Goal: Task Accomplishment & Management: Use online tool/utility

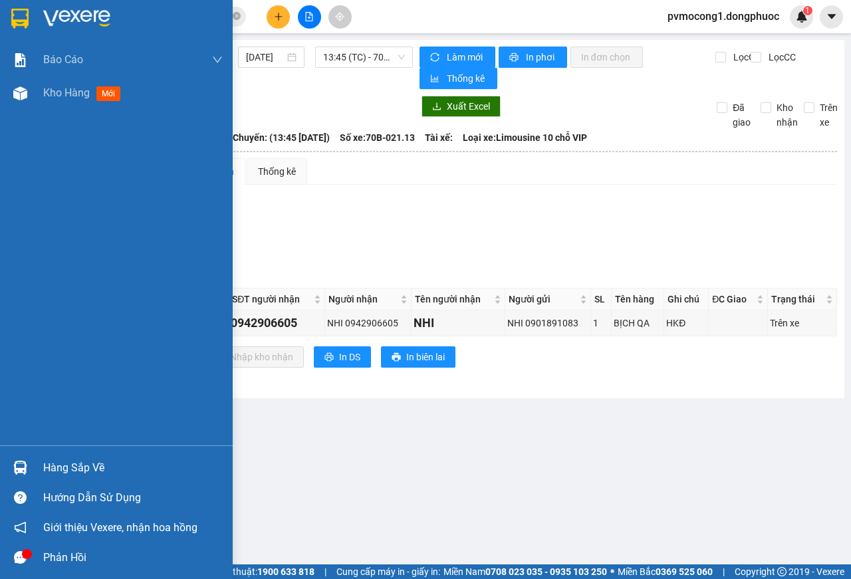
click at [25, 12] on img at bounding box center [19, 19] width 17 height 20
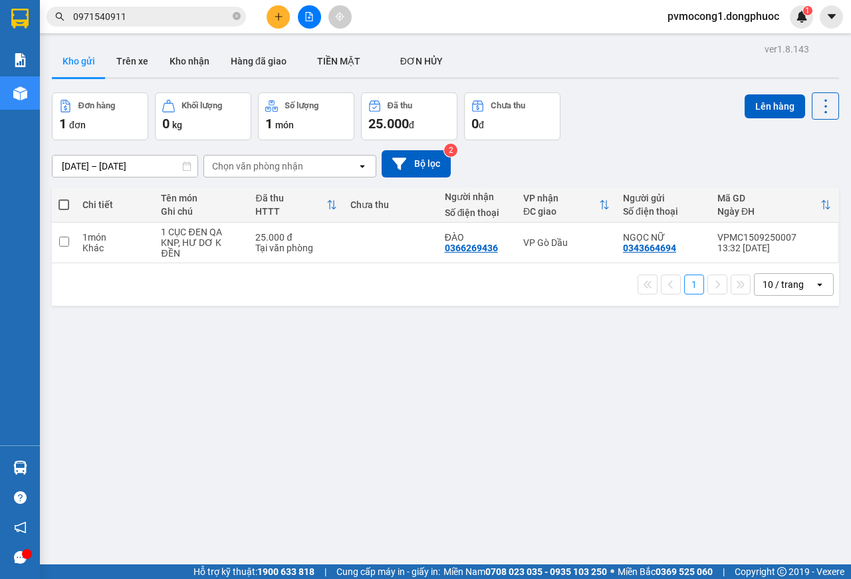
click at [62, 207] on span at bounding box center [64, 204] width 11 height 11
click at [64, 198] on input "checkbox" at bounding box center [64, 198] width 0 height 0
checkbox input "true"
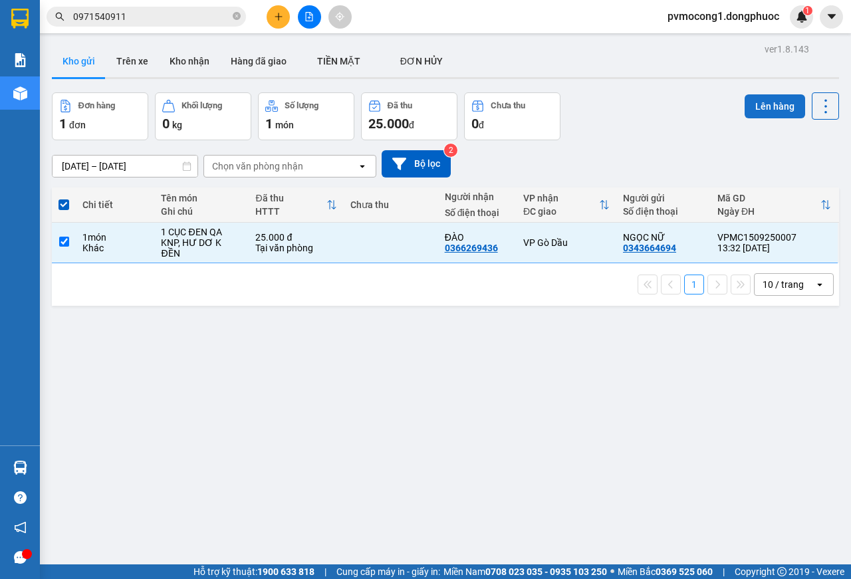
click at [757, 107] on button "Lên hàng" at bounding box center [775, 106] width 60 height 24
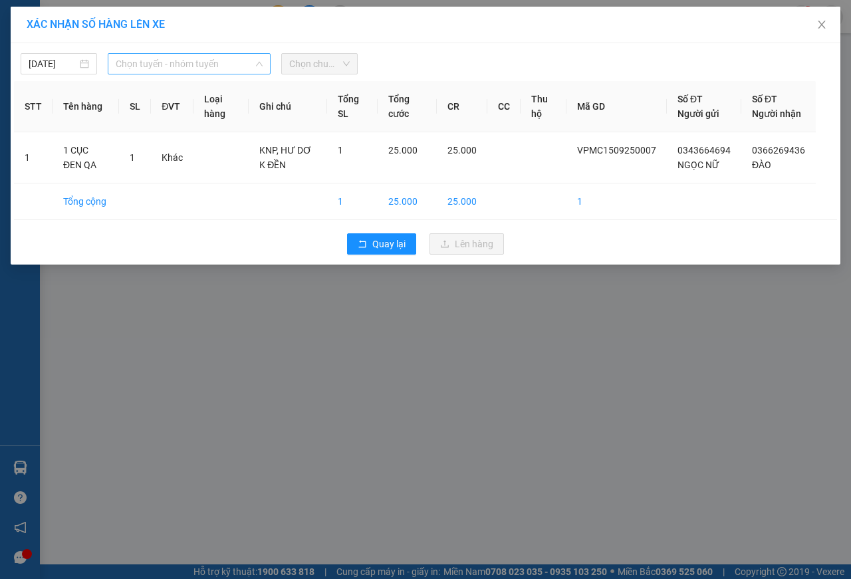
click at [142, 62] on span "Chọn tuyến - nhóm tuyến" at bounding box center [189, 64] width 147 height 20
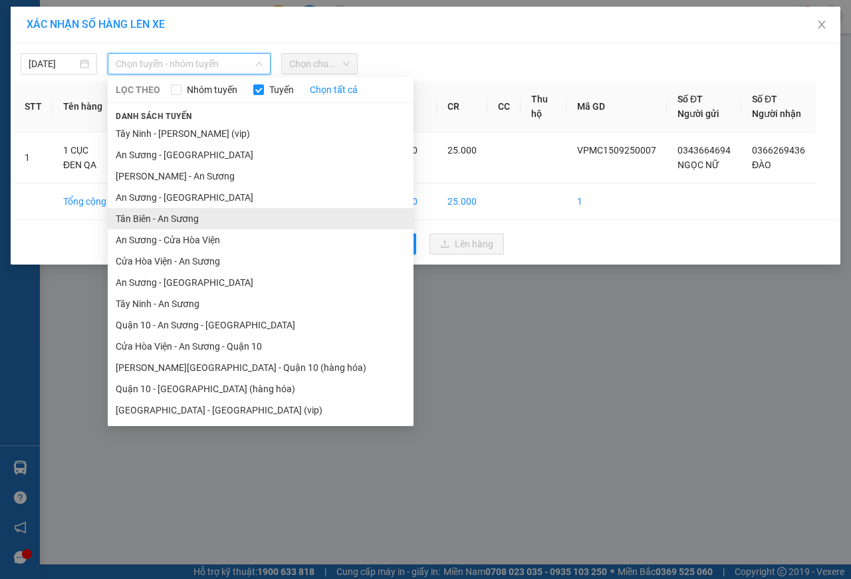
click at [130, 220] on li "Tân Biên - An Sương" at bounding box center [261, 218] width 306 height 21
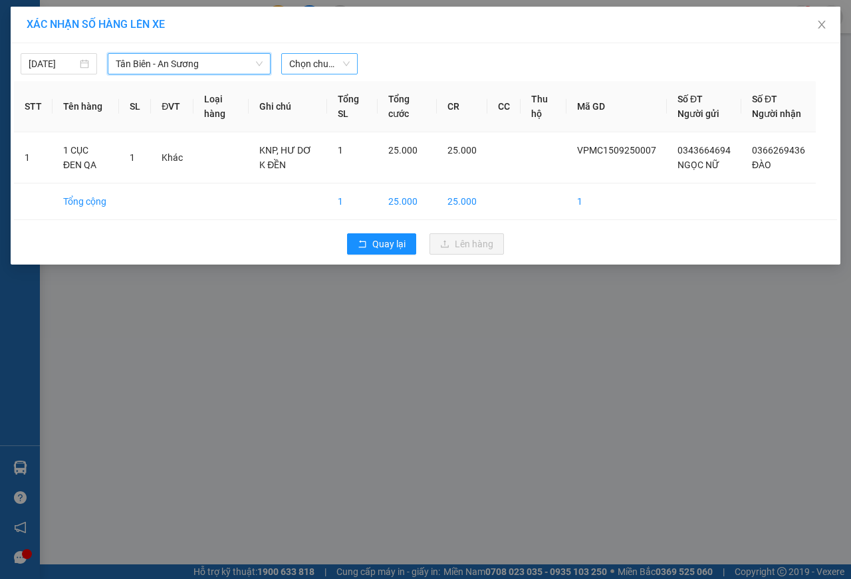
click at [304, 62] on span "Chọn chuyến" at bounding box center [319, 64] width 60 height 20
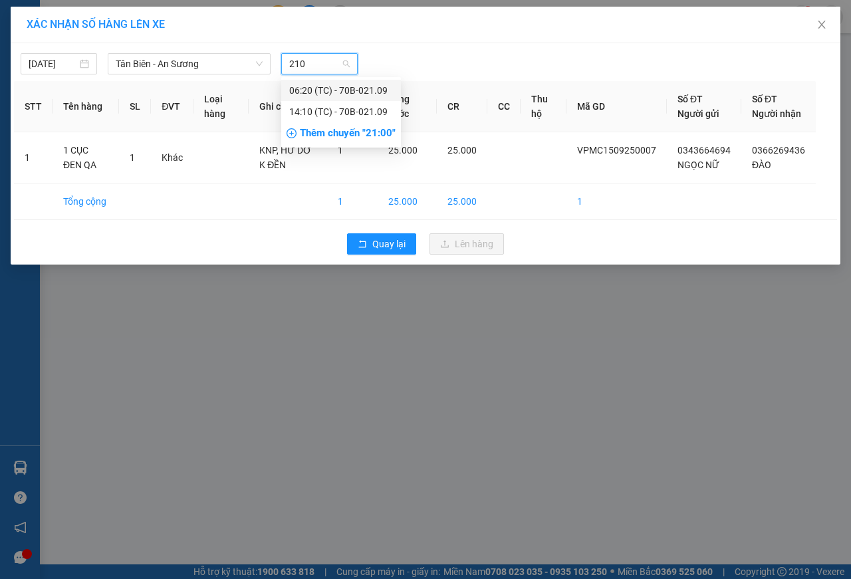
type input "2109"
click at [363, 108] on div "14:10 (TC) - 70B-021.09" at bounding box center [341, 111] width 104 height 15
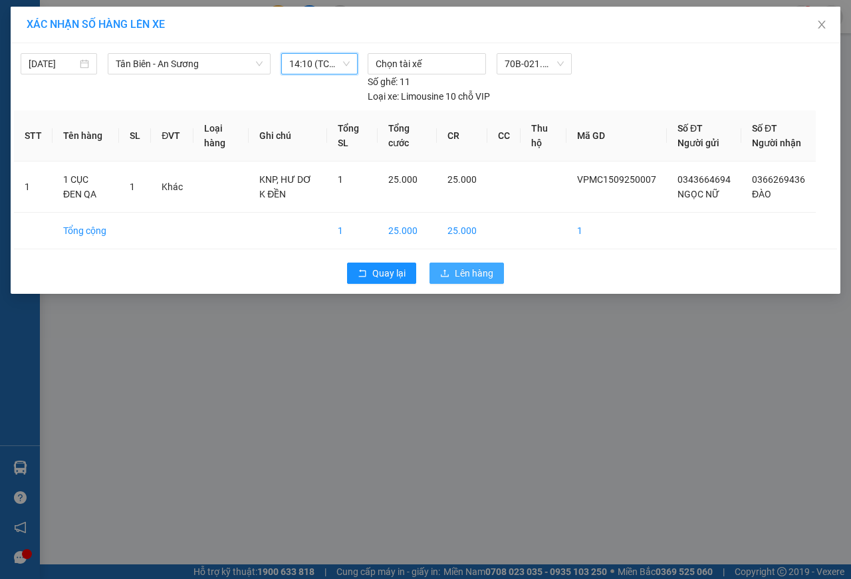
click at [461, 281] on span "Lên hàng" at bounding box center [474, 273] width 39 height 15
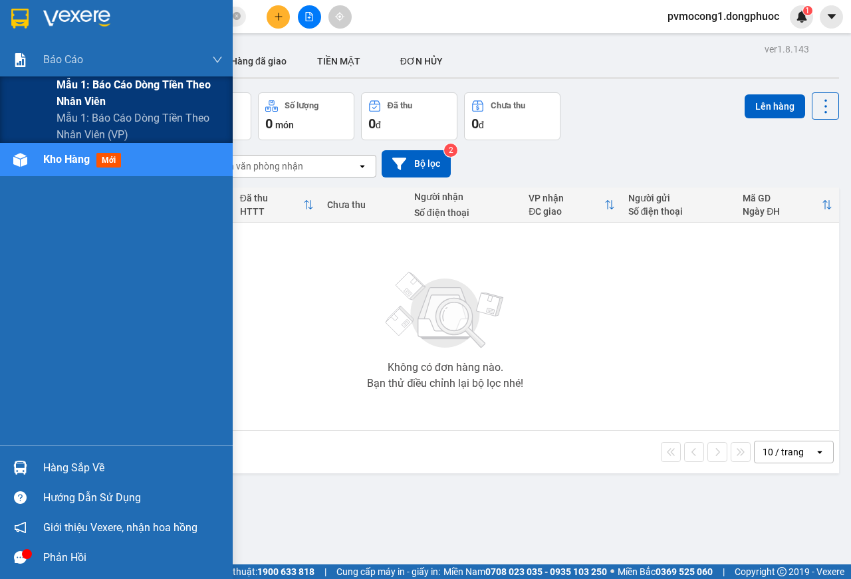
click at [137, 82] on span "Mẫu 1: Báo cáo dòng tiền theo nhân viên" at bounding box center [140, 92] width 166 height 33
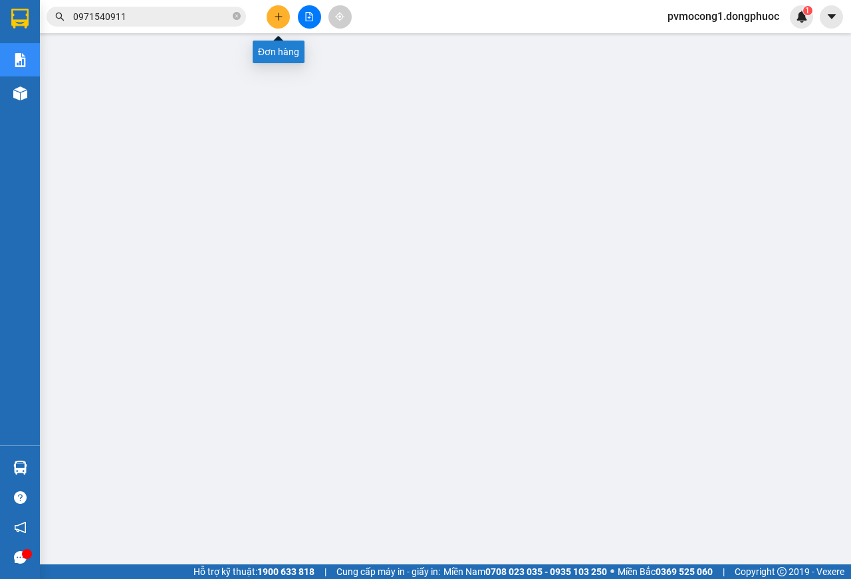
click at [277, 20] on icon "plus" at bounding box center [278, 16] width 9 height 9
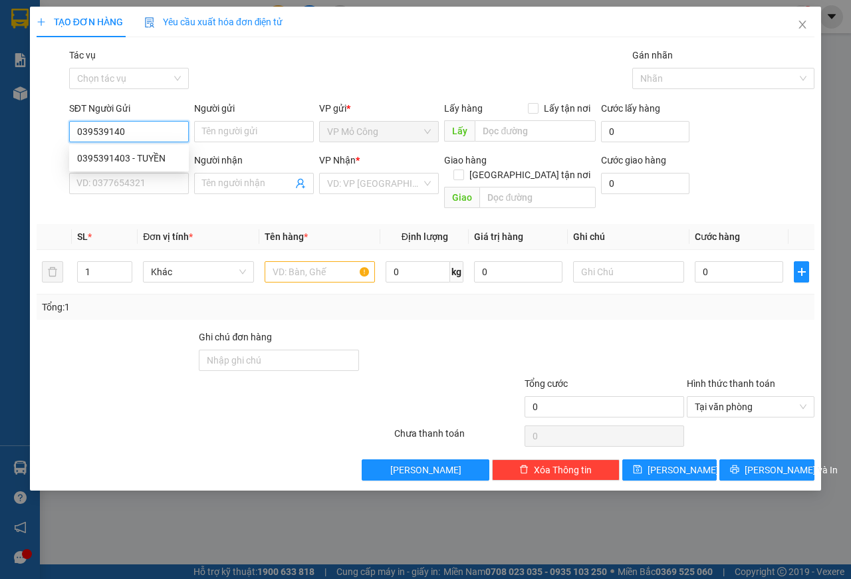
type input "0395391403"
click at [104, 157] on div "0395391403 - TUYỀN" at bounding box center [129, 158] width 104 height 15
type input "TUYỀN"
type input "0933498232"
type input "HÙNG"
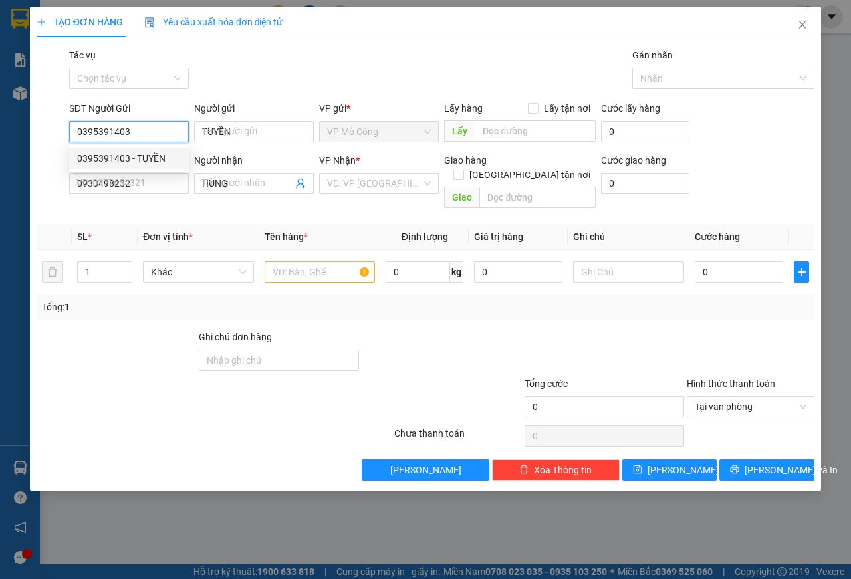
type input "25.000"
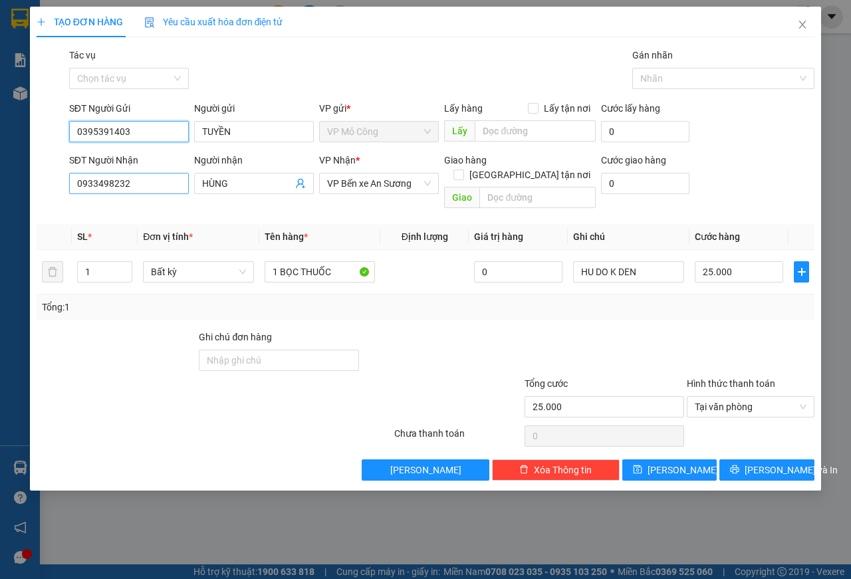
type input "0395391403"
drag, startPoint x: 134, startPoint y: 184, endPoint x: 0, endPoint y: 175, distance: 133.9
click at [0, 175] on div "TẠO ĐƠN HÀNG Yêu cầu xuất hóa đơn điện tử Transit Pickup Surcharge Ids Transit …" at bounding box center [425, 289] width 851 height 579
type input "0814587519"
drag, startPoint x: 241, startPoint y: 182, endPoint x: 144, endPoint y: 179, distance: 97.8
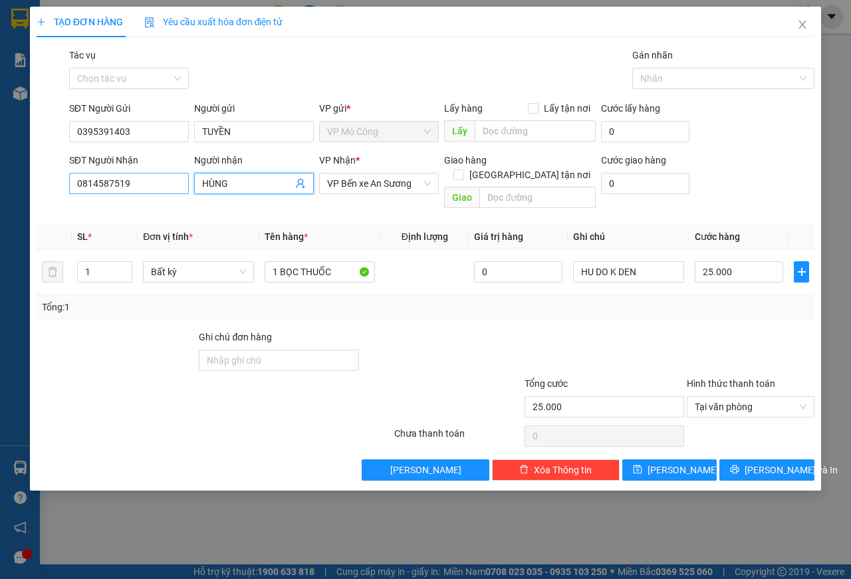
click at [156, 179] on div "SĐT Người Nhận 0814587519 Người nhận HÙNG HÙNG VP Nhận * VP Bến xe An Sương Gia…" at bounding box center [441, 183] width 751 height 61
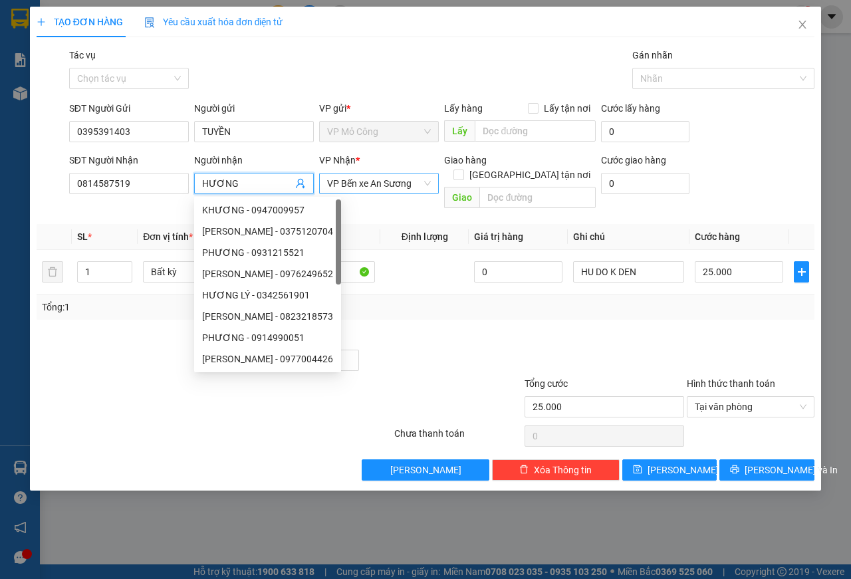
click at [396, 179] on span "VP Bến xe An Sương" at bounding box center [379, 184] width 104 height 20
type input "HƯƠNG"
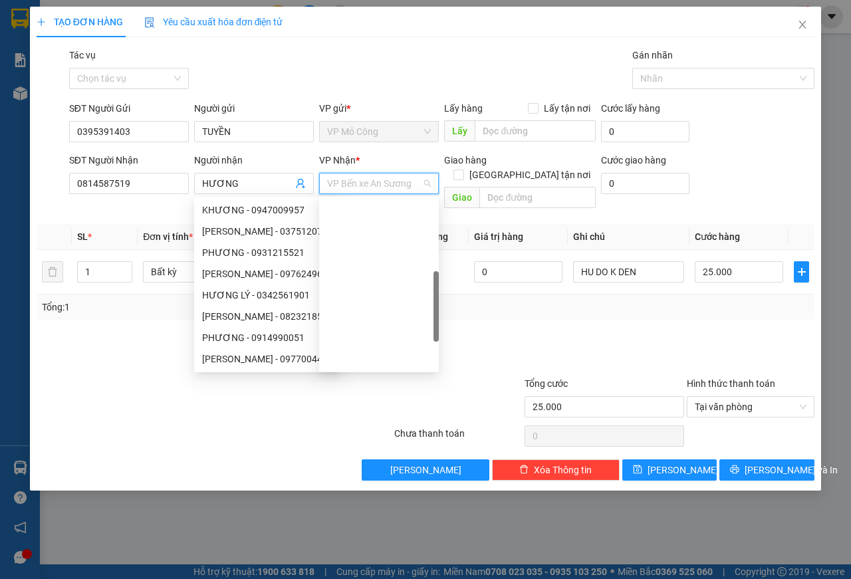
scroll to position [234, 0]
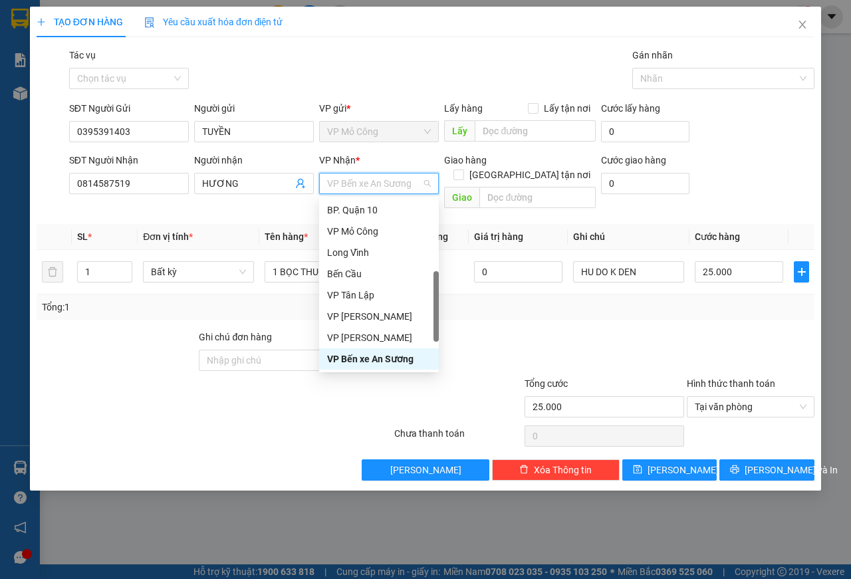
type input "T"
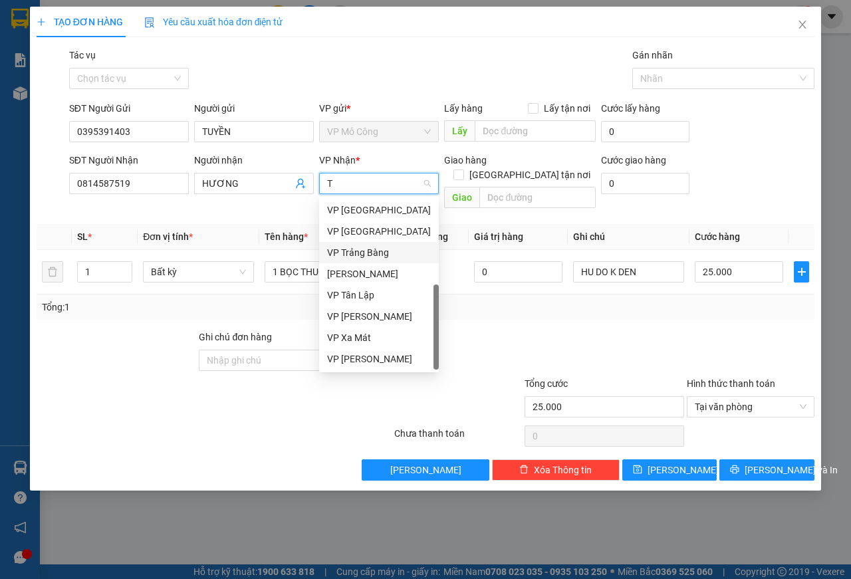
click at [362, 255] on div "VP Trảng Bàng" at bounding box center [379, 252] width 104 height 15
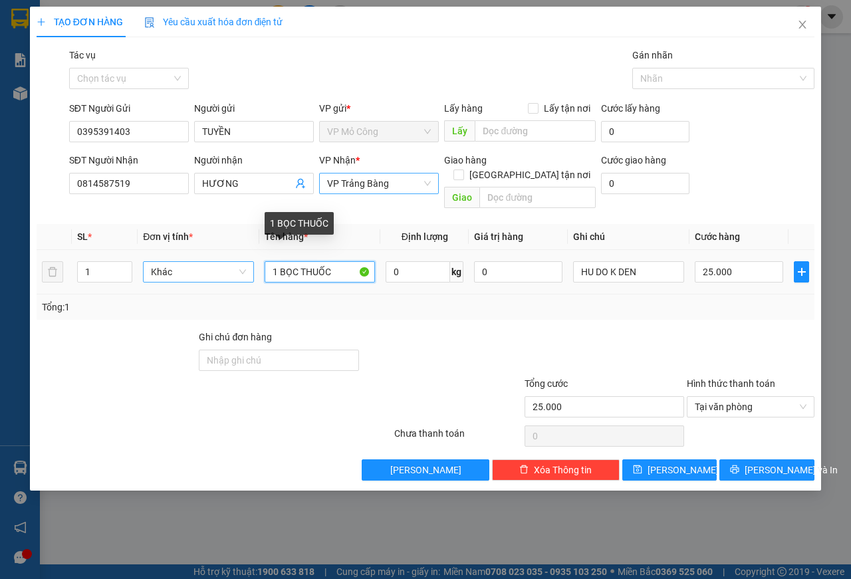
drag, startPoint x: 340, startPoint y: 257, endPoint x: 196, endPoint y: 249, distance: 144.5
click at [196, 250] on tr "1 Khác 1 BỌC THUỐC 0 kg 0 HU DO K DEN 25.000" at bounding box center [426, 272] width 778 height 45
type input "1"
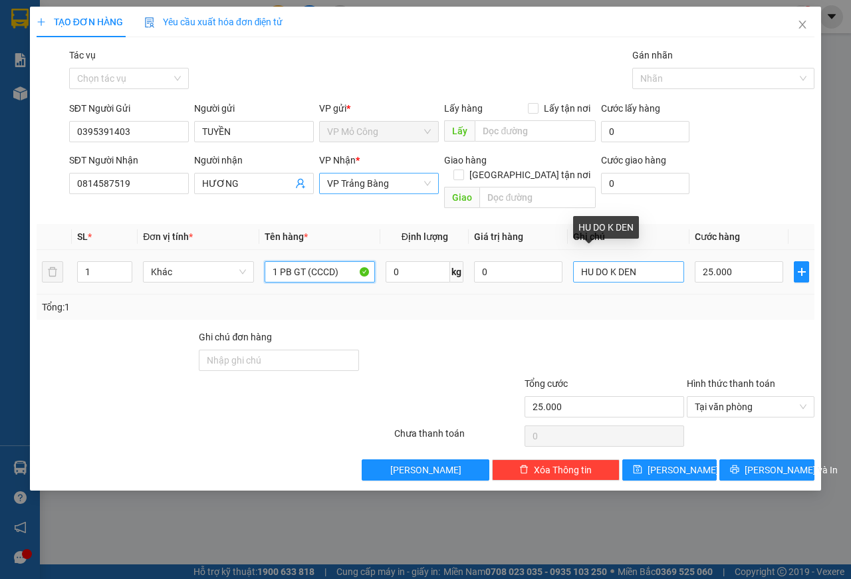
type input "1 PB GT (CCCD)"
drag, startPoint x: 652, startPoint y: 261, endPoint x: 464, endPoint y: 232, distance: 190.3
click at [464, 232] on table "SL * Đơn vị tính * Tên hàng * Định lượng Giá trị hàng Ghi chú Cước hàng 1 Khác …" at bounding box center [426, 259] width 778 height 70
type input "U"
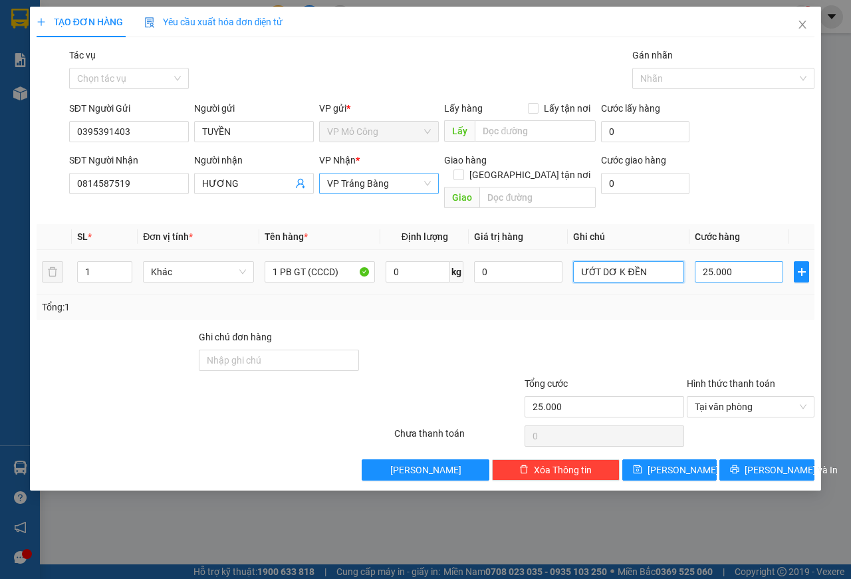
type input "ƯỚT DƠ K ĐỀN"
click at [748, 261] on input "25.000" at bounding box center [739, 271] width 88 height 21
type input "2"
type input "25"
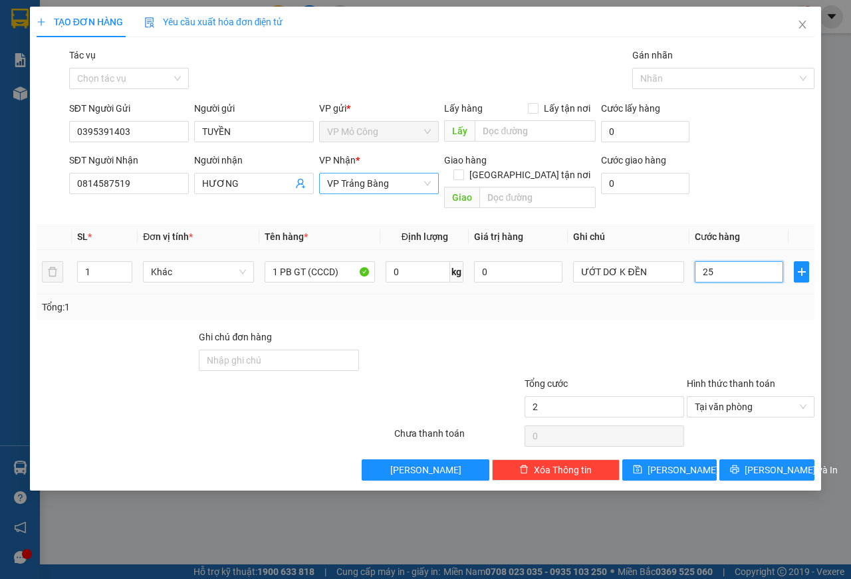
type input "25"
type input "250"
type input "2.500"
type input "25.000"
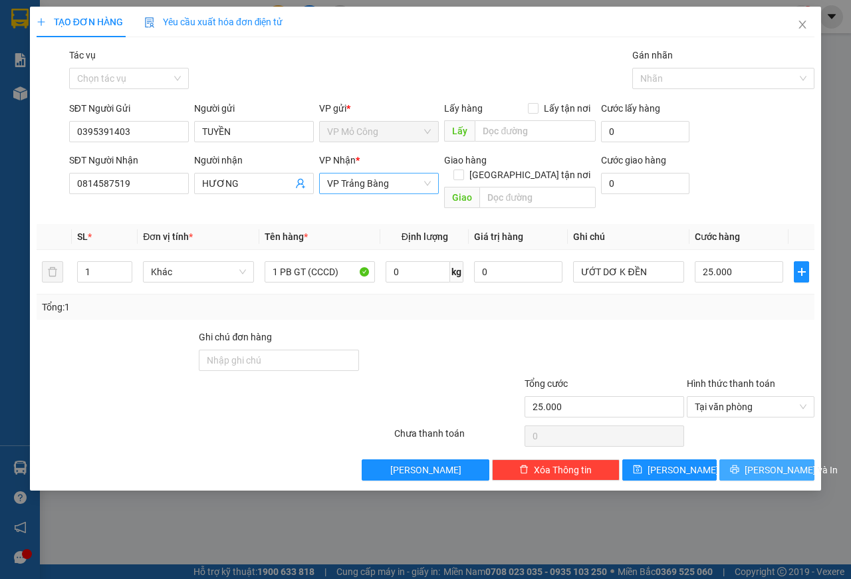
click at [774, 463] on span "[PERSON_NAME] và In" at bounding box center [791, 470] width 93 height 15
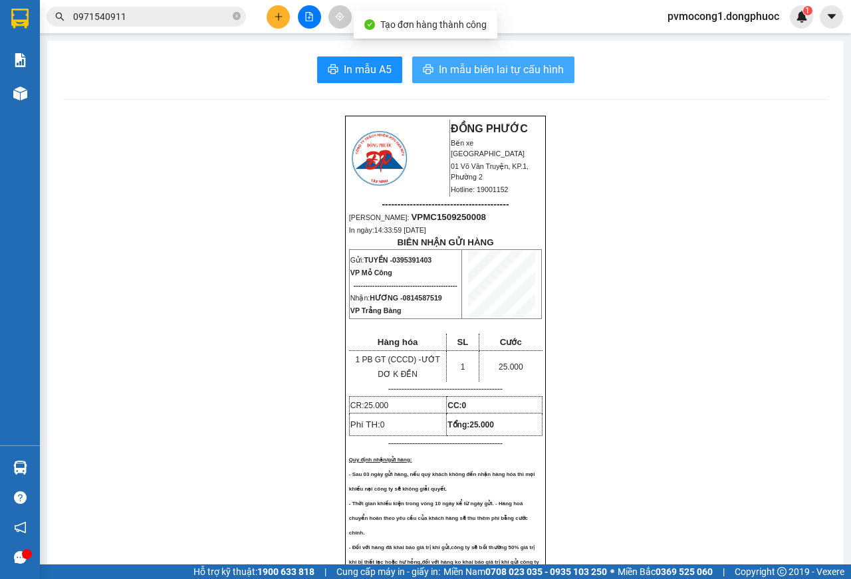
click at [484, 68] on span "In mẫu biên lai tự cấu hình" at bounding box center [501, 69] width 125 height 17
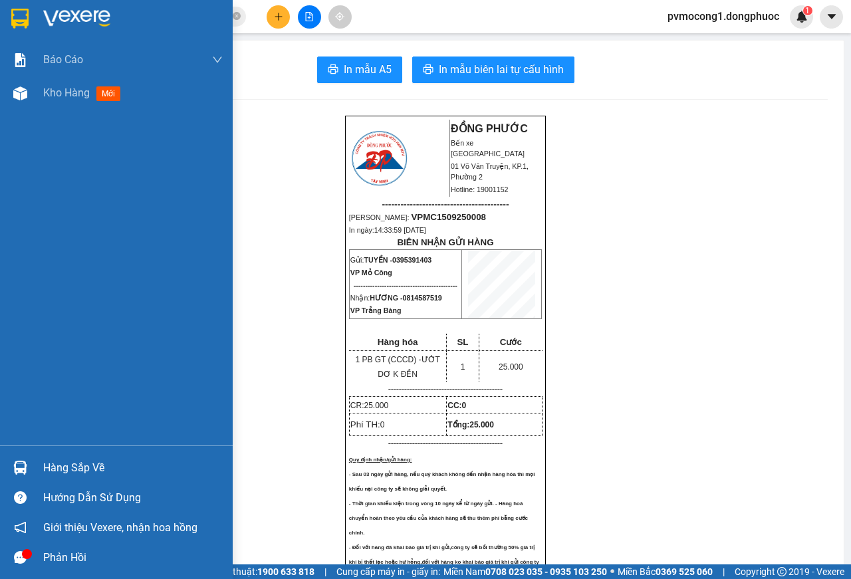
click at [15, 16] on img at bounding box center [19, 19] width 17 height 20
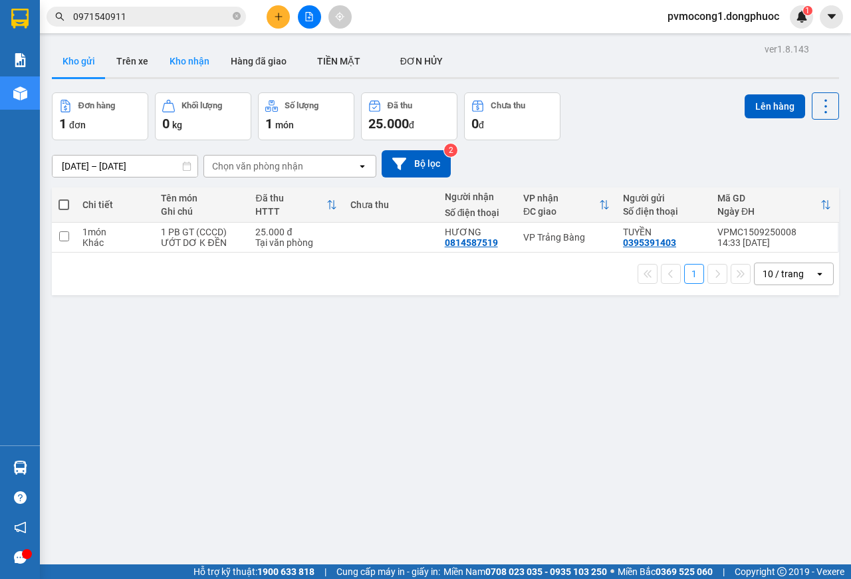
click at [191, 57] on button "Kho nhận" at bounding box center [189, 61] width 61 height 32
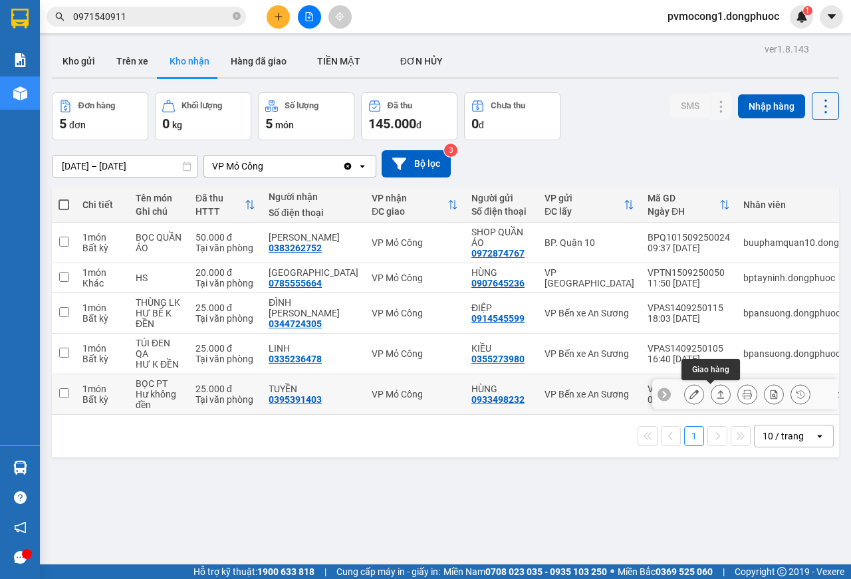
click at [715, 394] on button at bounding box center [720, 394] width 19 height 23
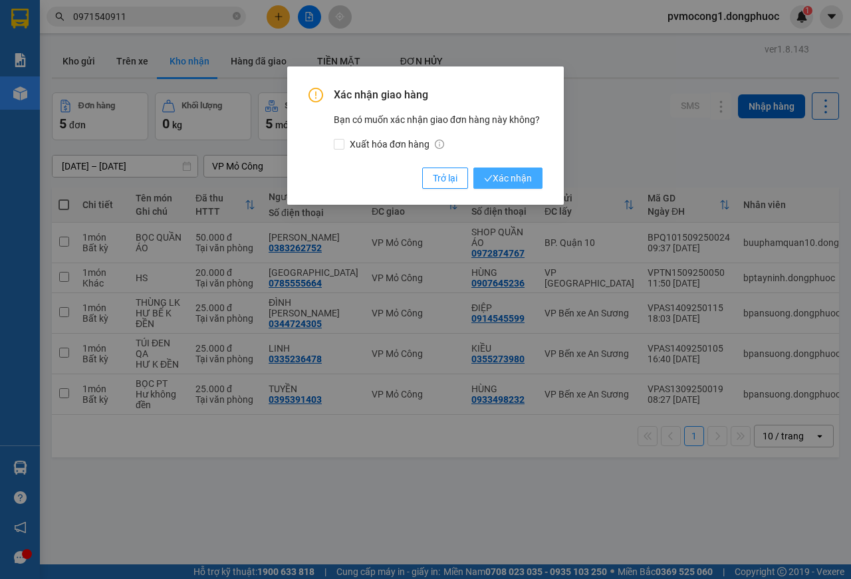
click at [518, 177] on span "Xác nhận" at bounding box center [508, 178] width 48 height 15
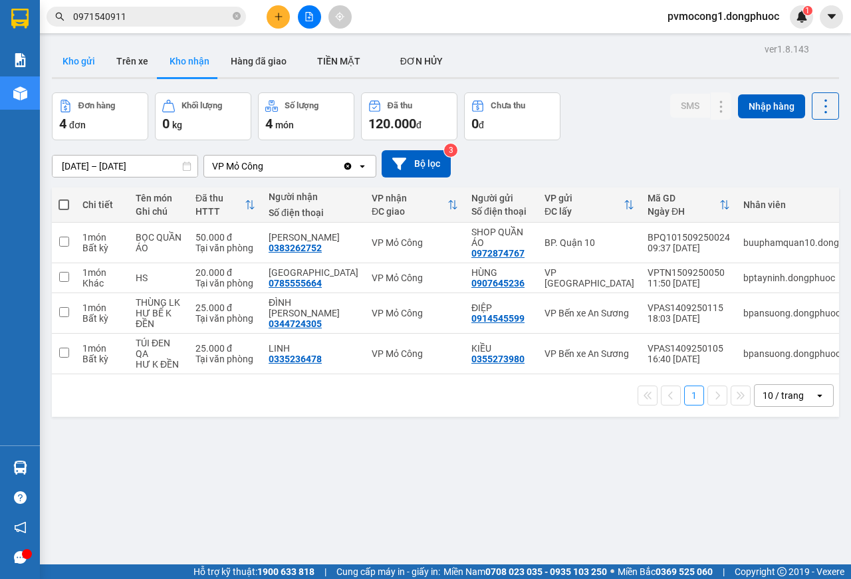
click at [72, 58] on button "Kho gửi" at bounding box center [79, 61] width 54 height 32
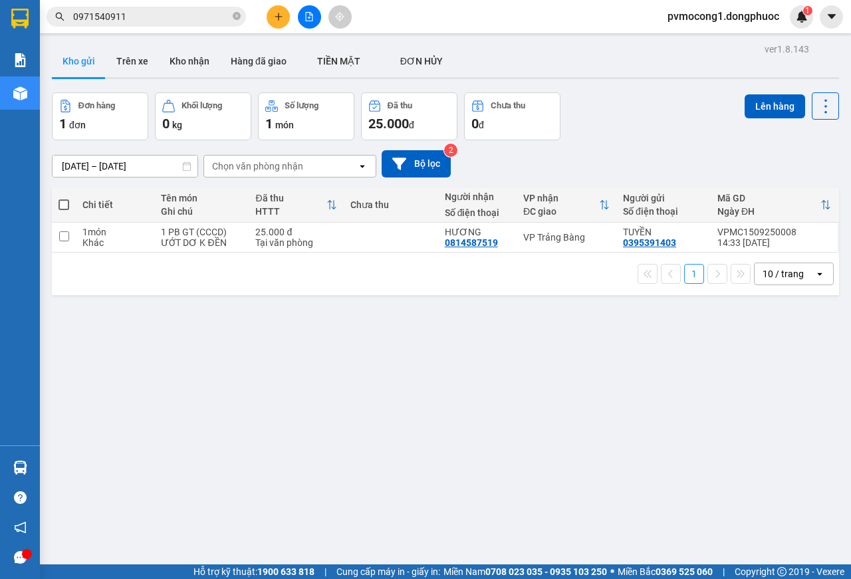
click at [63, 205] on span at bounding box center [64, 204] width 11 height 11
click at [64, 198] on input "checkbox" at bounding box center [64, 198] width 0 height 0
checkbox input "true"
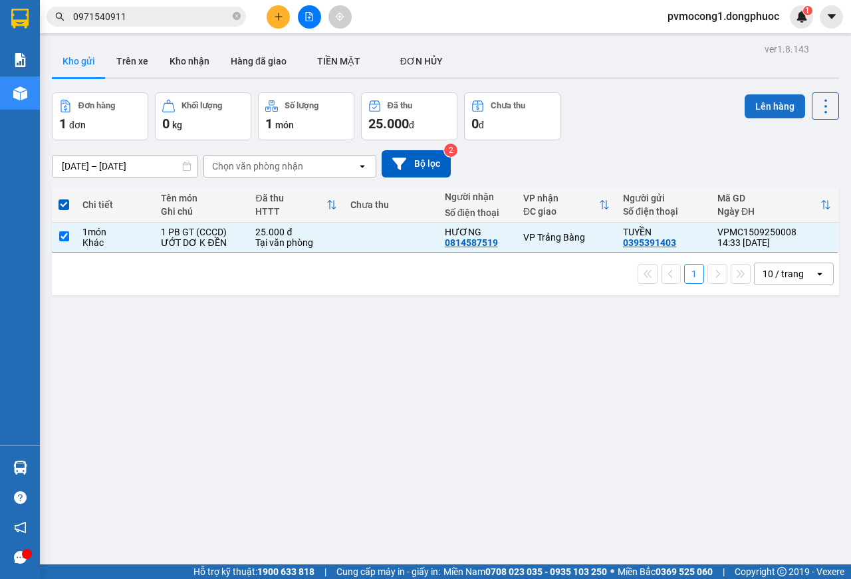
click at [746, 114] on button "Lên hàng" at bounding box center [775, 106] width 60 height 24
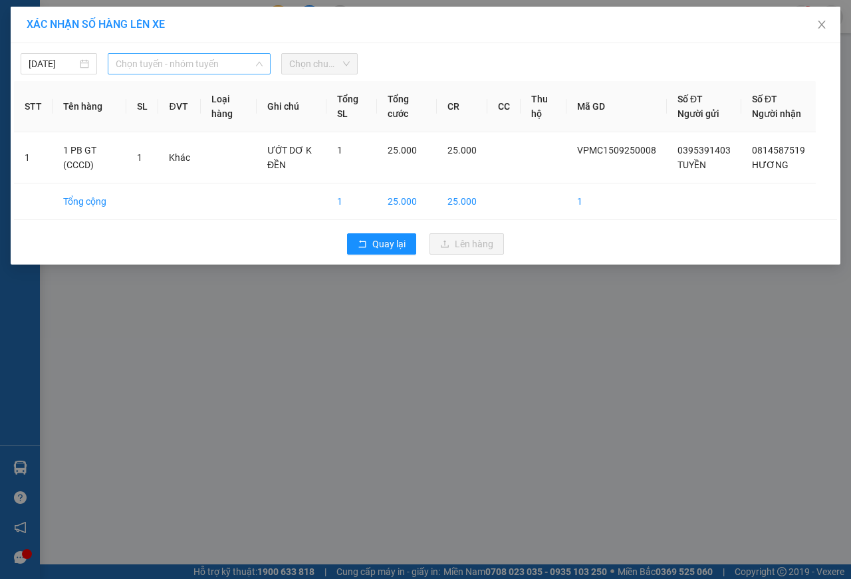
click at [140, 60] on span "Chọn tuyến - nhóm tuyến" at bounding box center [189, 64] width 147 height 20
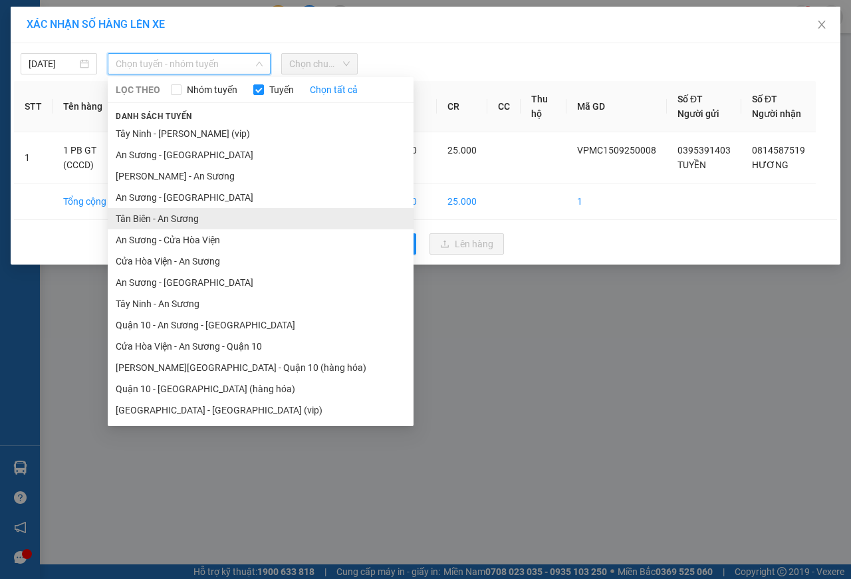
click at [132, 220] on li "Tân Biên - An Sương" at bounding box center [261, 218] width 306 height 21
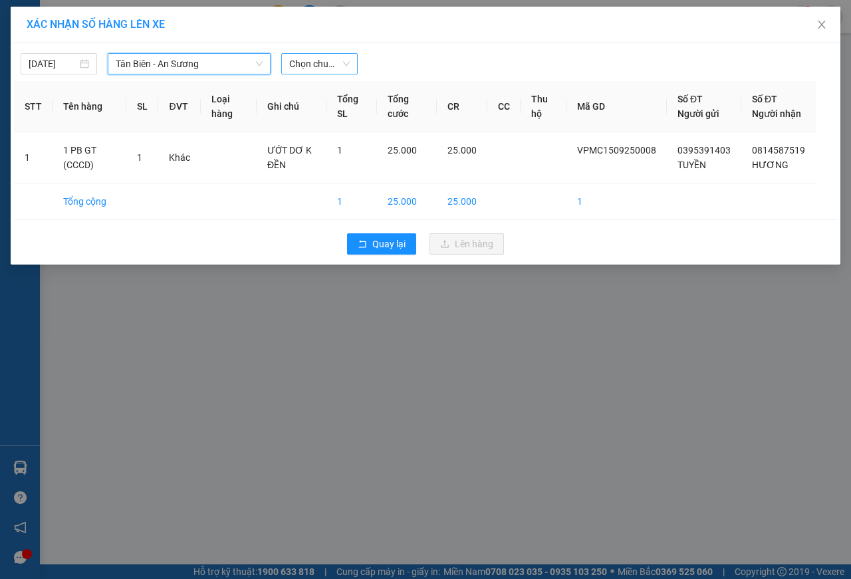
click at [308, 60] on span "Chọn chuyến" at bounding box center [319, 64] width 60 height 20
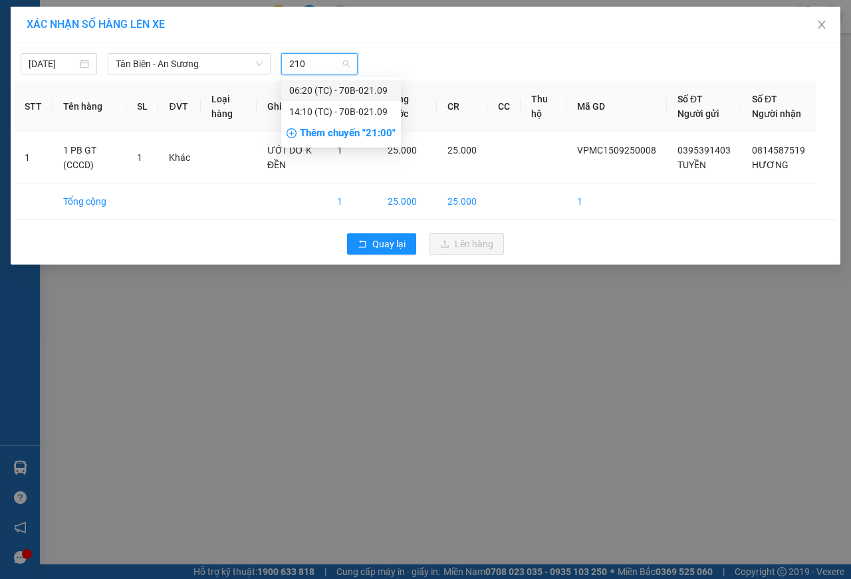
type input "2109"
click at [362, 110] on div "14:10 (TC) - 70B-021.09" at bounding box center [341, 111] width 104 height 15
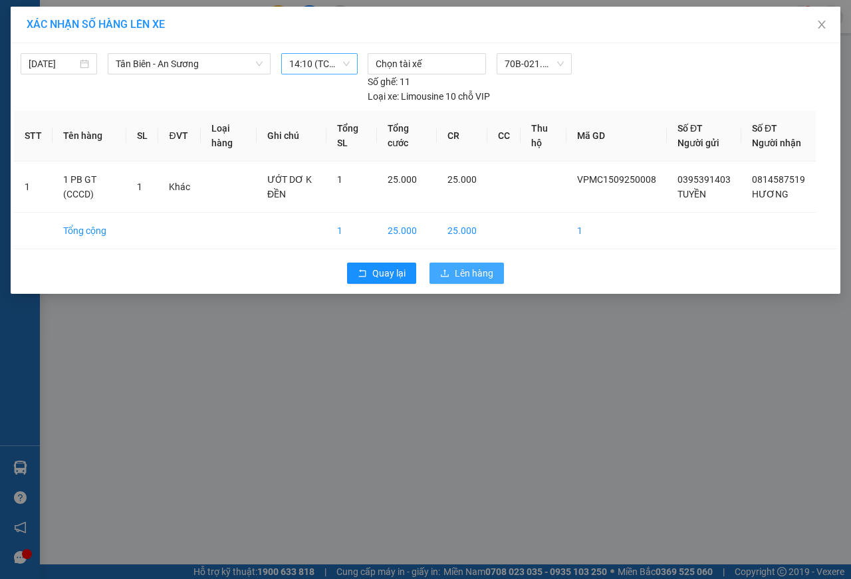
click at [477, 281] on span "Lên hàng" at bounding box center [474, 273] width 39 height 15
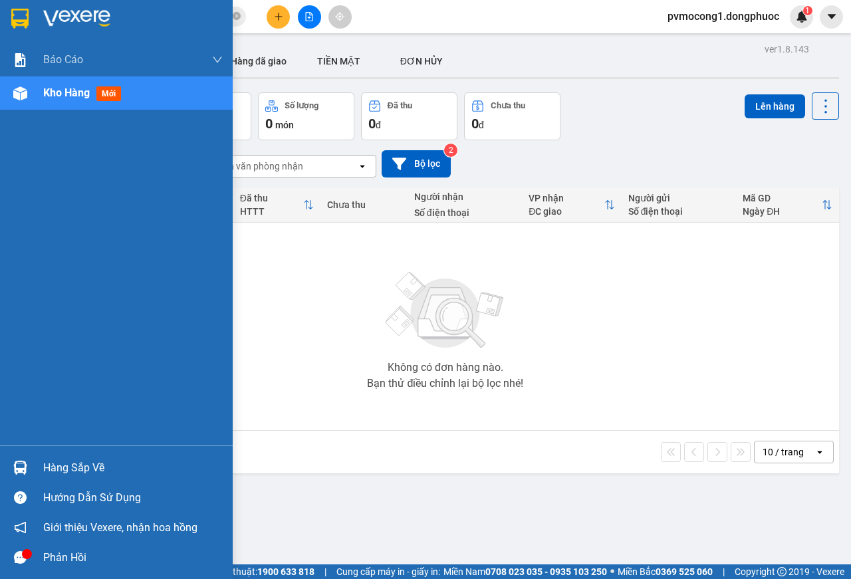
click at [63, 463] on div "Hàng sắp về" at bounding box center [132, 468] width 179 height 20
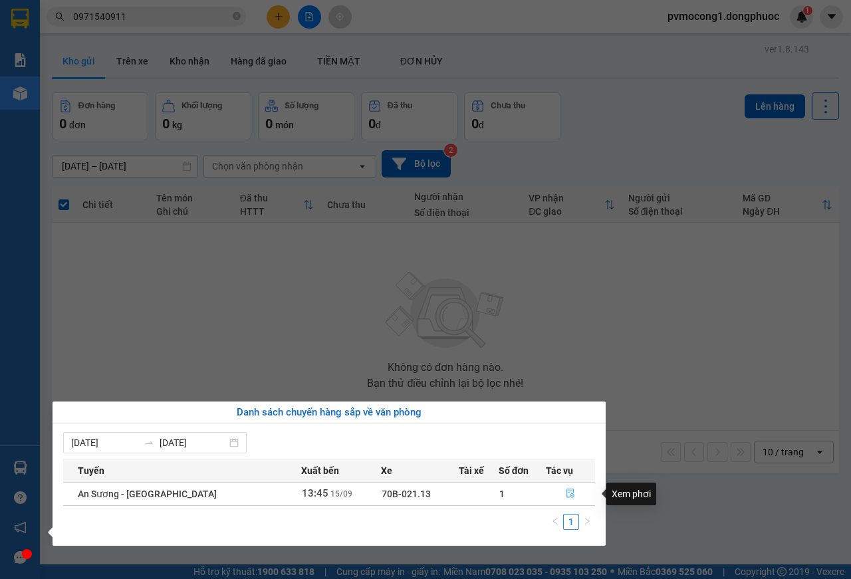
click at [566, 495] on icon "file-done" at bounding box center [570, 493] width 9 height 9
